Goal: Information Seeking & Learning: Learn about a topic

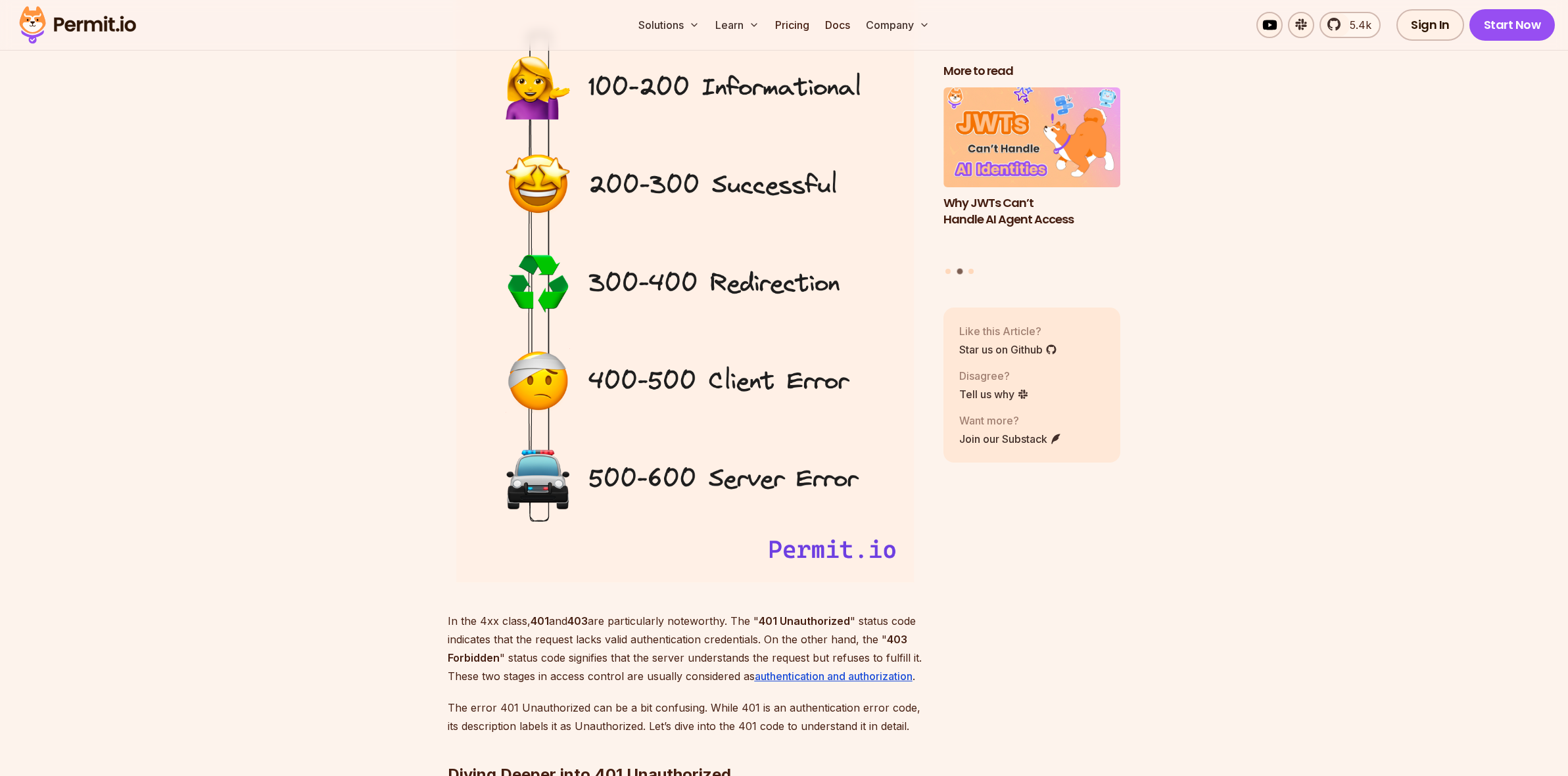
scroll to position [1397, 0]
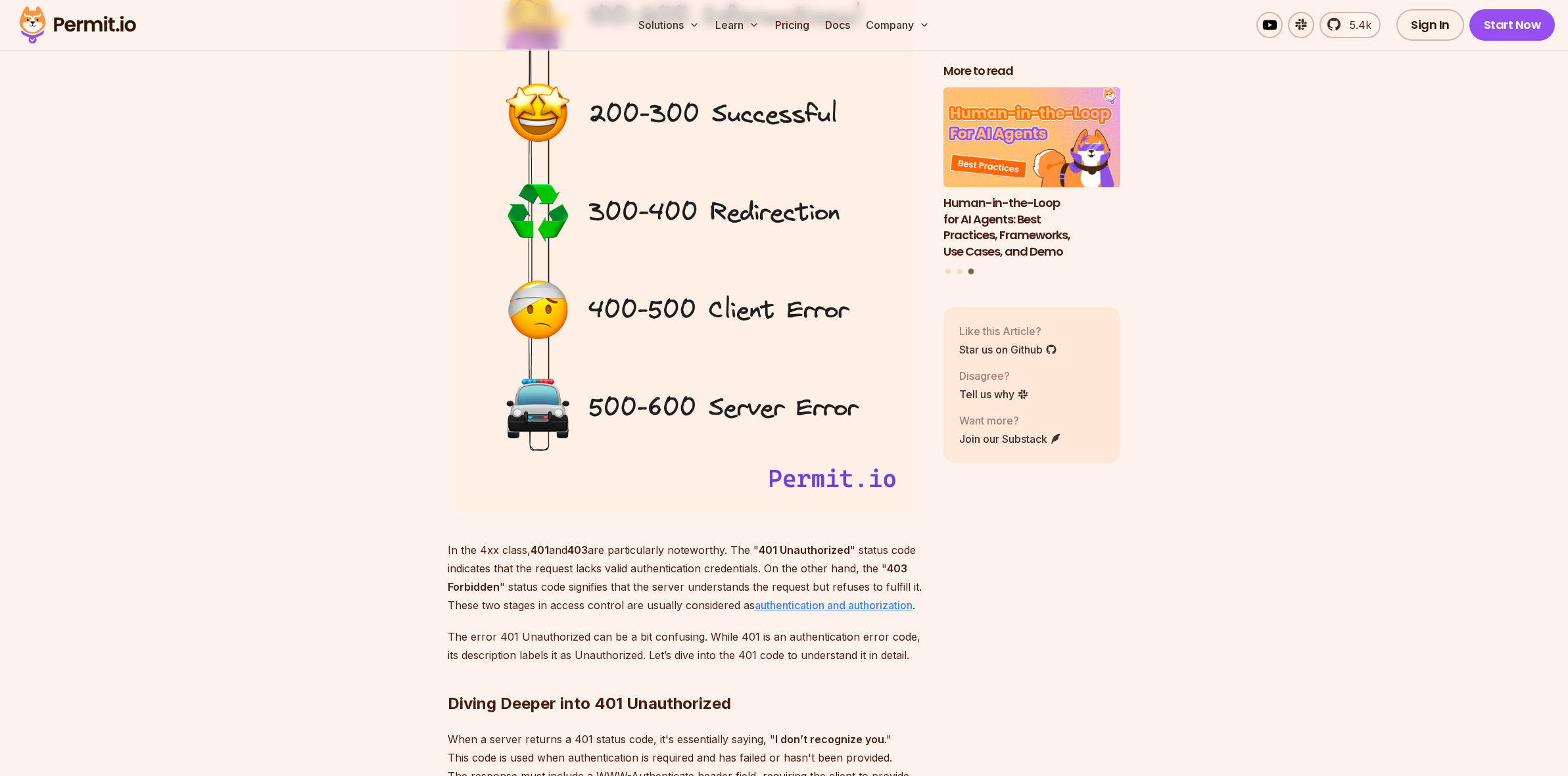
click at [842, 605] on u "authentication and authorization" at bounding box center [834, 605] width 158 height 13
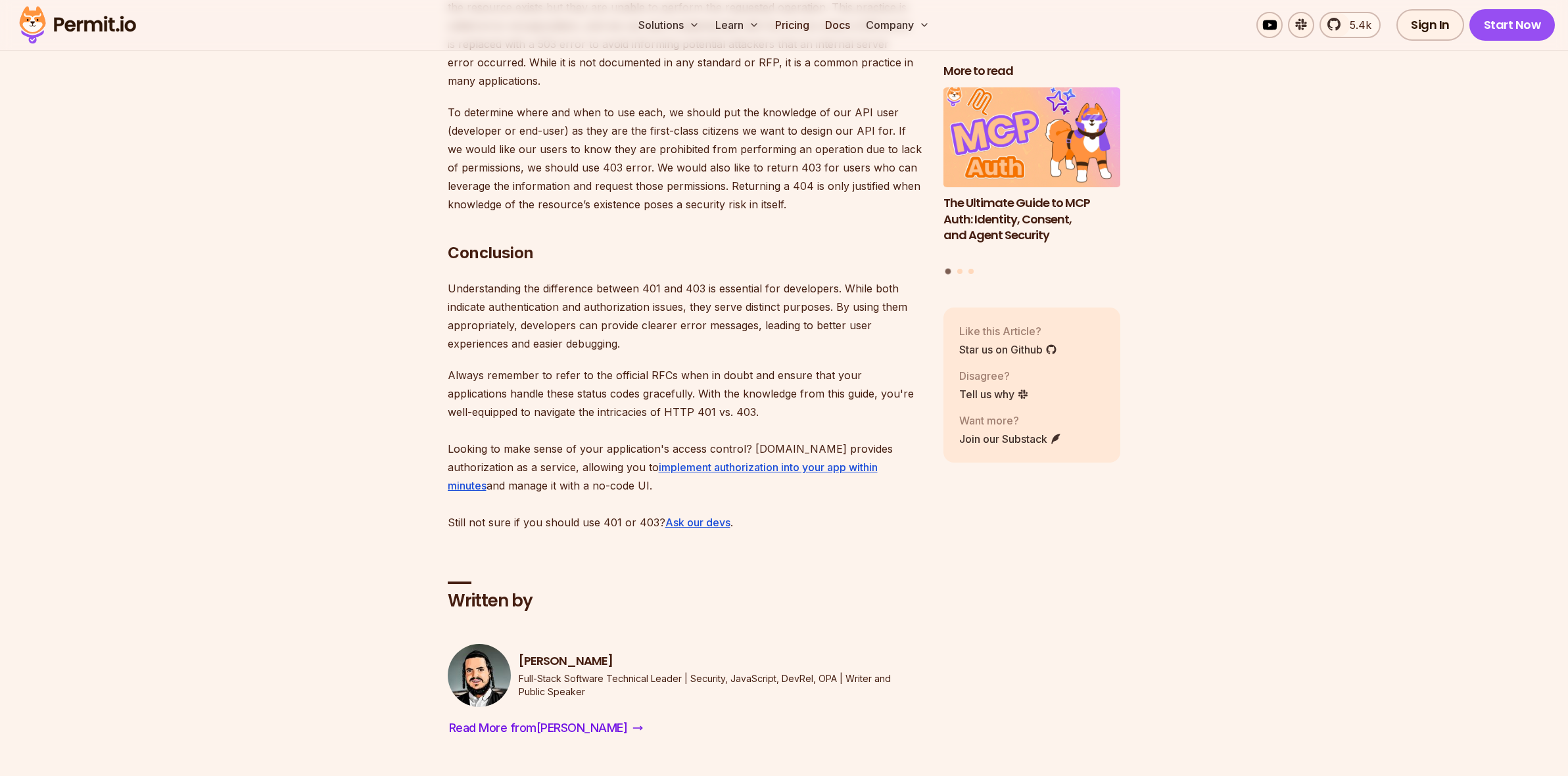
scroll to position [5231, 0]
